Goal: Obtain resource: Obtain resource

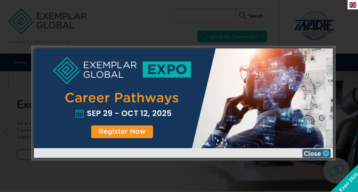
click at [317, 151] on img at bounding box center [316, 153] width 28 height 9
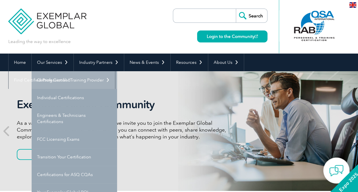
click at [55, 77] on link "Getting Certified" at bounding box center [74, 80] width 85 height 18
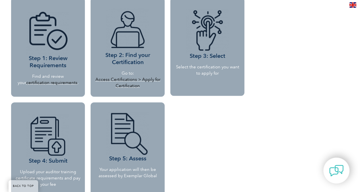
scroll to position [531, 0]
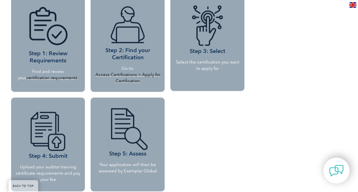
click at [49, 78] on link "certification requirements" at bounding box center [51, 77] width 51 height 5
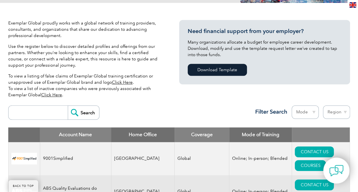
scroll to position [123, 0]
click at [340, 116] on select "Region Australia Bahrain Bangladesh Brazil Canada Colombia Dominican Republic E…" at bounding box center [336, 111] width 27 height 13
select select "United Kingdom"
click at [323, 105] on select "Region [GEOGRAPHIC_DATA] [GEOGRAPHIC_DATA] [GEOGRAPHIC_DATA] [GEOGRAPHIC_DATA] …" at bounding box center [336, 111] width 27 height 13
click at [203, 116] on div "Search Region Australia Bahrain Bangladesh Brazil Canada Colombia Dominican Rep…" at bounding box center [179, 114] width 342 height 25
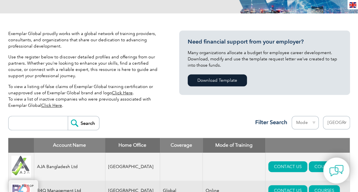
scroll to position [97, 0]
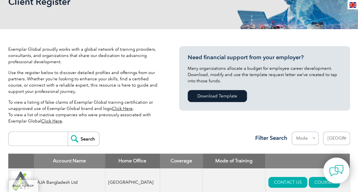
click at [347, 138] on select "Region [GEOGRAPHIC_DATA] [GEOGRAPHIC_DATA] [GEOGRAPHIC_DATA] [GEOGRAPHIC_DATA] …" at bounding box center [336, 138] width 27 height 13
select select "[GEOGRAPHIC_DATA]"
click at [323, 132] on select "Region [GEOGRAPHIC_DATA] [GEOGRAPHIC_DATA] [GEOGRAPHIC_DATA] [GEOGRAPHIC_DATA] …" at bounding box center [336, 138] width 27 height 13
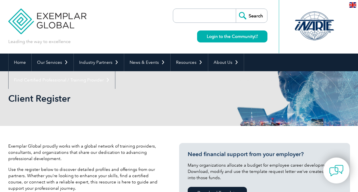
select select "[GEOGRAPHIC_DATA]"
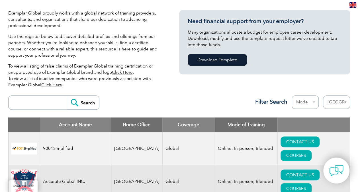
scroll to position [130, 0]
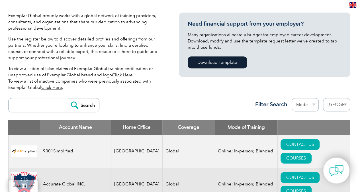
click at [52, 86] on link "Click Here" at bounding box center [51, 87] width 21 height 5
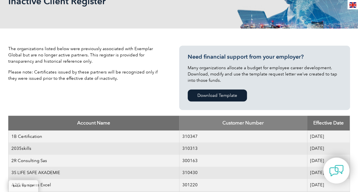
scroll to position [73, 0]
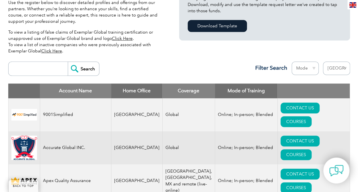
scroll to position [167, 0]
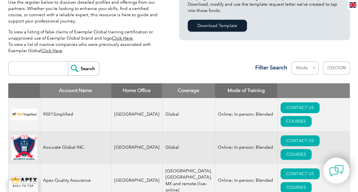
click at [336, 71] on select "Region Australia Bahrain Bangladesh Brazil Canada Colombia Dominican Republic E…" at bounding box center [336, 67] width 27 height 13
select select "Netherlands"
click at [323, 61] on select "Region Australia Bahrain Bangladesh Brazil Canada Colombia Dominican Republic E…" at bounding box center [336, 67] width 27 height 13
click at [150, 65] on div "Search Region Australia Bahrain Bangladesh Brazil Canada Colombia Dominican Rep…" at bounding box center [179, 70] width 342 height 25
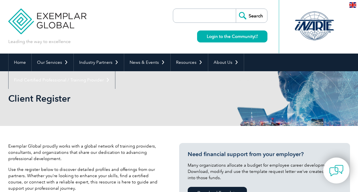
select select "Netherlands"
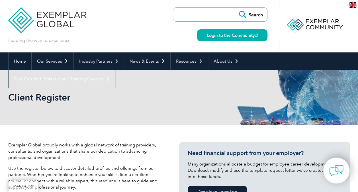
scroll to position [1, 0]
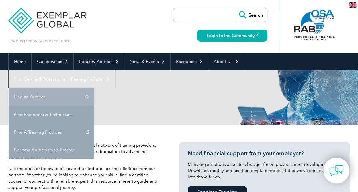
click at [94, 88] on link "Find an Auditor" at bounding box center [51, 97] width 85 height 18
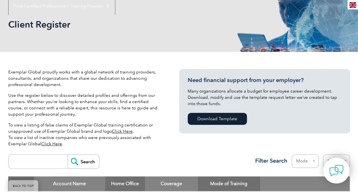
scroll to position [78, 0]
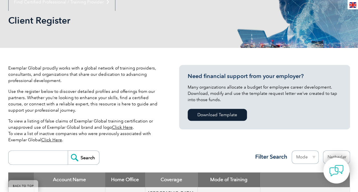
click at [126, 130] on link "Click Here" at bounding box center [122, 127] width 21 height 5
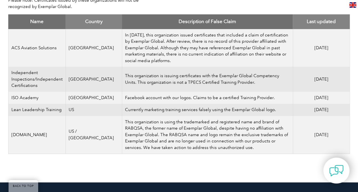
scroll to position [227, 0]
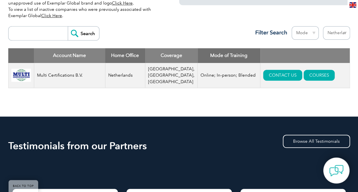
scroll to position [206, 0]
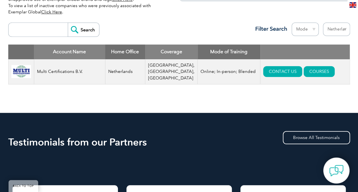
click at [341, 32] on select "Region Australia Bahrain Bangladesh Brazil Canada Colombia Dominican Republic E…" at bounding box center [336, 28] width 27 height 13
select select "[GEOGRAPHIC_DATA]"
click at [323, 22] on select "Region Australia Bahrain Bangladesh Brazil Canada Colombia Dominican Republic E…" at bounding box center [336, 28] width 27 height 13
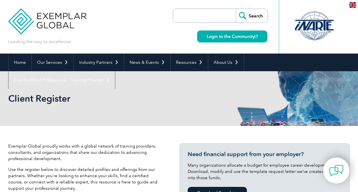
select select "[GEOGRAPHIC_DATA]"
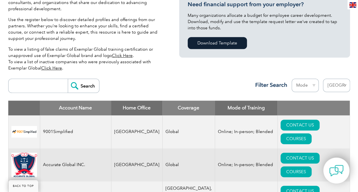
scroll to position [154, 0]
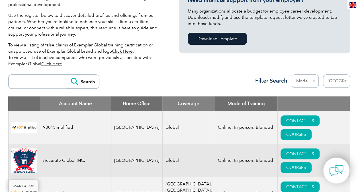
click at [31, 85] on input "search" at bounding box center [39, 82] width 56 height 14
type input "u"
type input "quality"
click at [68, 75] on input "Search" at bounding box center [83, 82] width 31 height 14
click at [80, 80] on input "Search" at bounding box center [83, 82] width 31 height 14
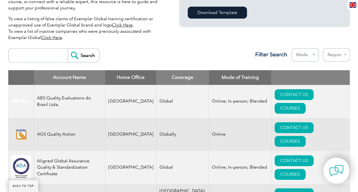
scroll to position [157, 0]
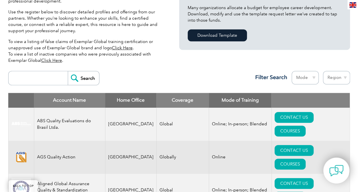
click at [36, 76] on input "search" at bounding box center [39, 78] width 56 height 14
type input "quality gurus"
click at [68, 71] on input "Search" at bounding box center [83, 78] width 31 height 14
click at [78, 76] on input "Search" at bounding box center [83, 78] width 31 height 14
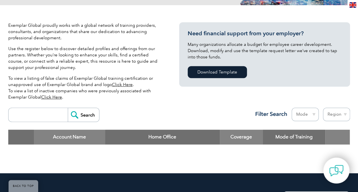
scroll to position [146, 0]
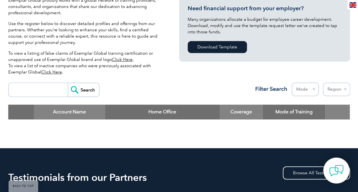
click at [36, 90] on input "search" at bounding box center [39, 90] width 56 height 14
paste input "CPD"
type input "CPD"
click at [89, 87] on input "Search" at bounding box center [83, 90] width 31 height 14
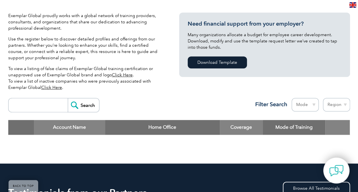
scroll to position [167, 0]
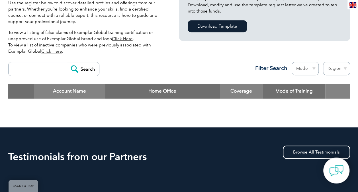
click at [54, 71] on input "search" at bounding box center [39, 69] width 56 height 14
click at [41, 70] on input "search" at bounding box center [39, 69] width 56 height 14
paste input "CPD"
type input "CPD"
click at [77, 71] on input "Search" at bounding box center [83, 69] width 31 height 14
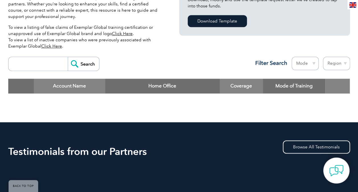
scroll to position [171, 0]
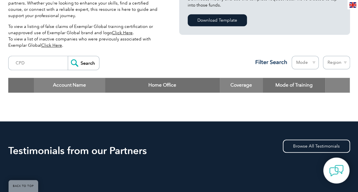
scroll to position [167, 0]
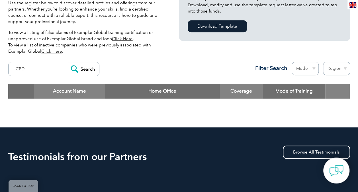
click at [40, 73] on input "CPD" at bounding box center [39, 69] width 56 height 14
type input "shrm"
click at [68, 62] on input "Search" at bounding box center [83, 69] width 31 height 14
click at [77, 69] on input "Search" at bounding box center [83, 69] width 31 height 14
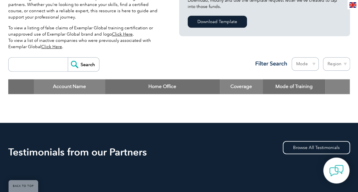
scroll to position [171, 0]
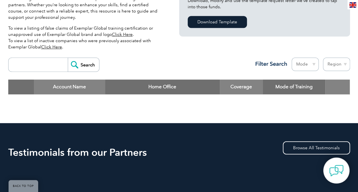
click at [37, 65] on input "search" at bounding box center [39, 65] width 56 height 14
type input "pmi"
click at [68, 58] on input "Search" at bounding box center [83, 65] width 31 height 14
click at [78, 66] on input "Search" at bounding box center [83, 65] width 31 height 14
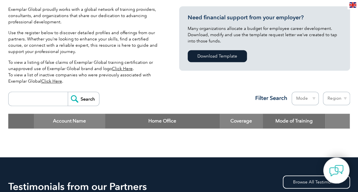
scroll to position [174, 0]
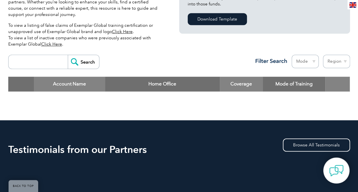
click at [342, 57] on select "Region [GEOGRAPHIC_DATA] [GEOGRAPHIC_DATA] [GEOGRAPHIC_DATA] [GEOGRAPHIC_DATA] …" at bounding box center [336, 61] width 27 height 13
select select "[GEOGRAPHIC_DATA]"
click at [323, 55] on select "Region [GEOGRAPHIC_DATA] [GEOGRAPHIC_DATA] [GEOGRAPHIC_DATA] [GEOGRAPHIC_DATA] …" at bounding box center [336, 61] width 27 height 13
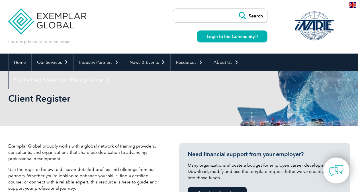
select select "United States"
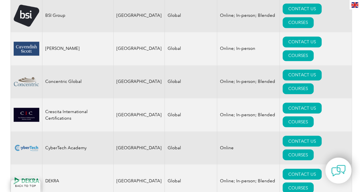
scroll to position [474, 0]
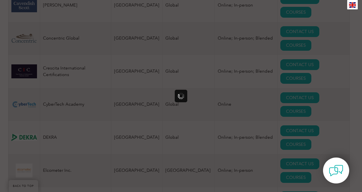
scroll to position [0, 0]
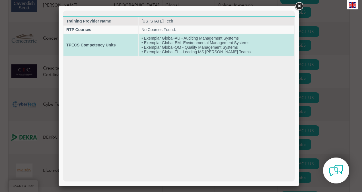
click at [178, 45] on td "• Exemplar Global-AU - Auditing Management Systems • Exemplar Global-EM- Enviro…" at bounding box center [217, 45] width 156 height 22
click at [158, 51] on td "• Exemplar Global-AU - Auditing Management Systems • Exemplar Global-EM- Enviro…" at bounding box center [217, 45] width 156 height 22
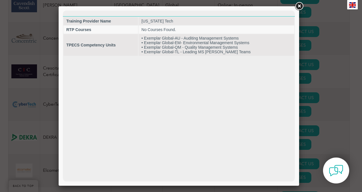
drag, startPoint x: 158, startPoint y: 51, endPoint x: 157, endPoint y: 67, distance: 16.3
click at [157, 56] on html "Training Provider Name Georgia Tech RTP Courses No Courses Found. TPECS Compete…" at bounding box center [179, 34] width 232 height 46
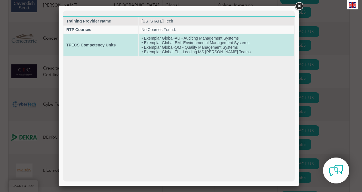
click at [176, 46] on td "• Exemplar Global-AU - Auditing Management Systems • Exemplar Global-EM- Enviro…" at bounding box center [217, 45] width 156 height 22
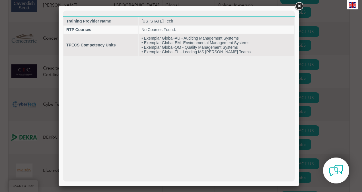
click at [298, 5] on link at bounding box center [299, 6] width 10 height 10
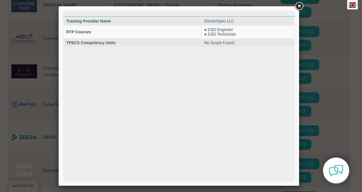
click at [300, 7] on link at bounding box center [299, 6] width 10 height 10
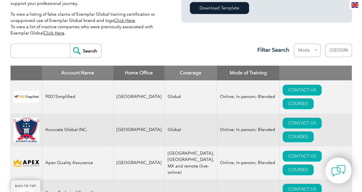
scroll to position [195, 0]
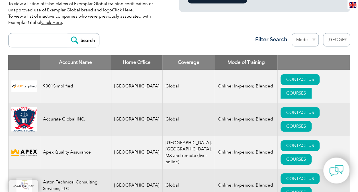
click at [311, 88] on link "COURSES" at bounding box center [295, 93] width 31 height 11
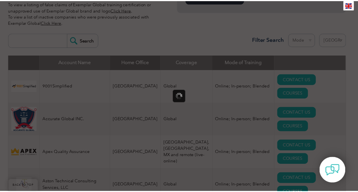
scroll to position [0, 0]
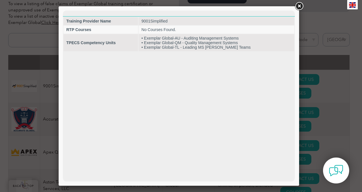
click at [299, 7] on link at bounding box center [299, 6] width 10 height 10
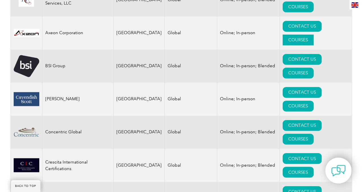
scroll to position [387, 0]
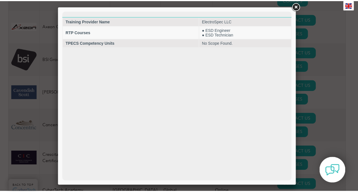
scroll to position [0, 0]
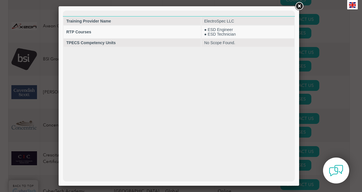
click at [303, 6] on link at bounding box center [299, 6] width 10 height 10
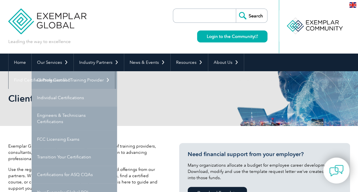
click at [64, 96] on link "Individual Certifications" at bounding box center [74, 98] width 85 height 18
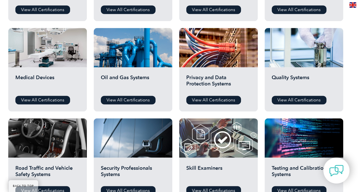
scroll to position [369, 0]
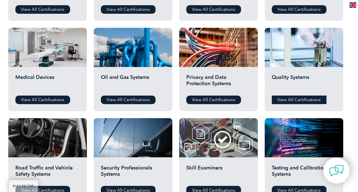
click at [304, 98] on link "View All Certifications" at bounding box center [299, 99] width 55 height 9
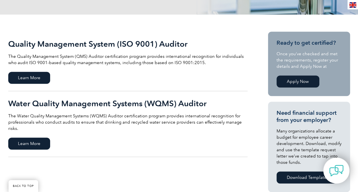
scroll to position [113, 0]
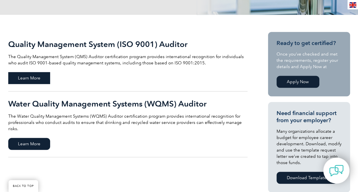
click at [42, 79] on span "Learn More" at bounding box center [29, 78] width 42 height 12
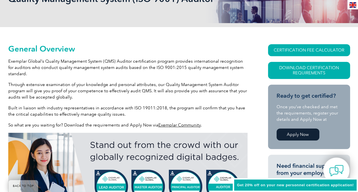
scroll to position [102, 0]
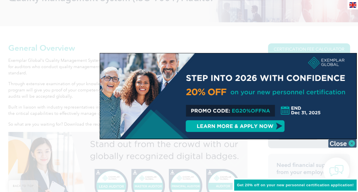
click at [348, 143] on img at bounding box center [342, 143] width 28 height 9
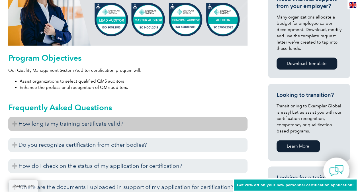
scroll to position [282, 0]
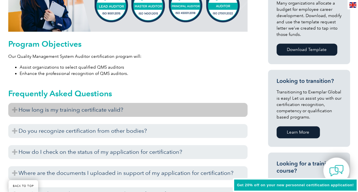
click at [71, 116] on h3 "How long is my training certificate valid?" at bounding box center [127, 110] width 239 height 14
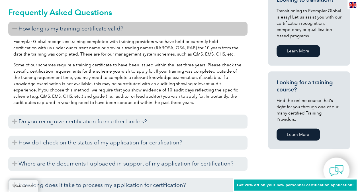
scroll to position [365, 0]
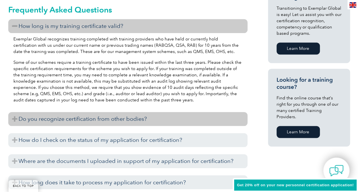
click at [81, 120] on h3 "Do you recognize certification from other bodies?" at bounding box center [127, 119] width 239 height 14
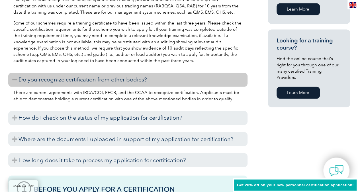
scroll to position [413, 0]
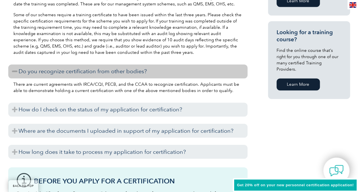
click at [87, 137] on h3 "Where are the documents I uploaded in support of my application for certificati…" at bounding box center [127, 131] width 239 height 14
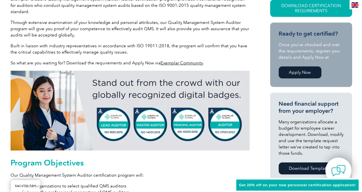
scroll to position [163, 0]
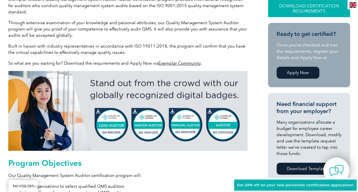
click at [306, 11] on link "Download Certification Requirements" at bounding box center [309, 8] width 82 height 17
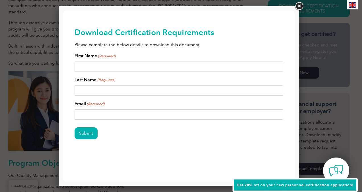
scroll to position [0, 0]
click at [176, 67] on input "First Name (Required)" at bounding box center [179, 66] width 209 height 10
type input "[PERSON_NAME]"
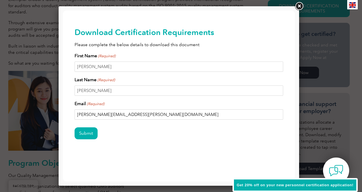
type input "[PERSON_NAME][EMAIL_ADDRESS][PERSON_NAME][DOMAIN_NAME]"
click at [75, 157] on div "Download Certification Requirements Please complete the below details to downlo…" at bounding box center [179, 93] width 209 height 164
click at [87, 139] on div "Submit" at bounding box center [179, 133] width 209 height 25
click at [89, 137] on input "Submit" at bounding box center [86, 133] width 23 height 12
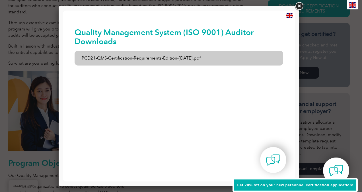
click at [175, 61] on link "PCD21-QMS-Certification-Requirements-Edition-[DATE].pdf" at bounding box center [179, 58] width 209 height 15
